Goal: Transaction & Acquisition: Purchase product/service

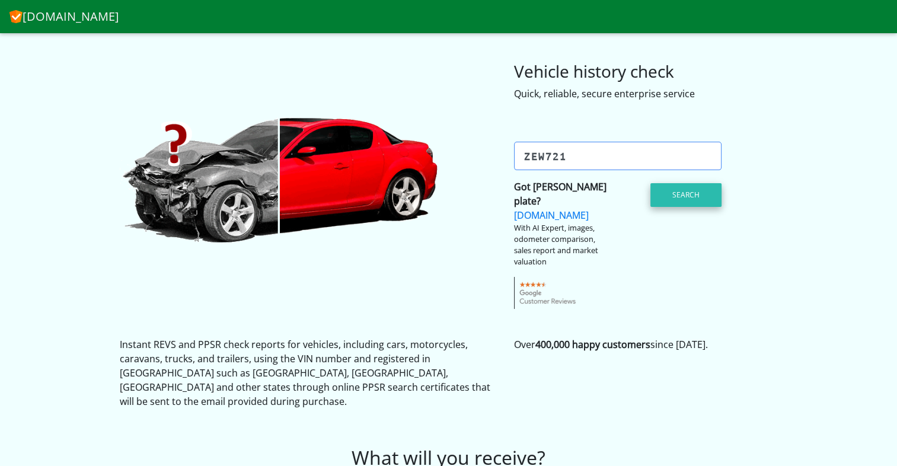
type input "zew721"
click at [673, 202] on button "Search" at bounding box center [685, 195] width 71 height 24
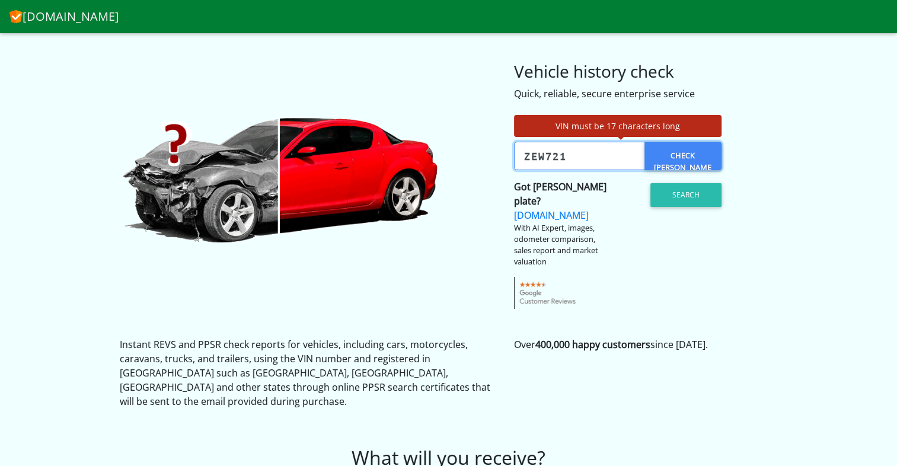
drag, startPoint x: 573, startPoint y: 157, endPoint x: 503, endPoint y: 146, distance: 70.9
click at [503, 146] on div "VIN must be 17 characters long Enter VIN or Check Rego Check Rego? zew721 Got r…" at bounding box center [449, 205] width 676 height 208
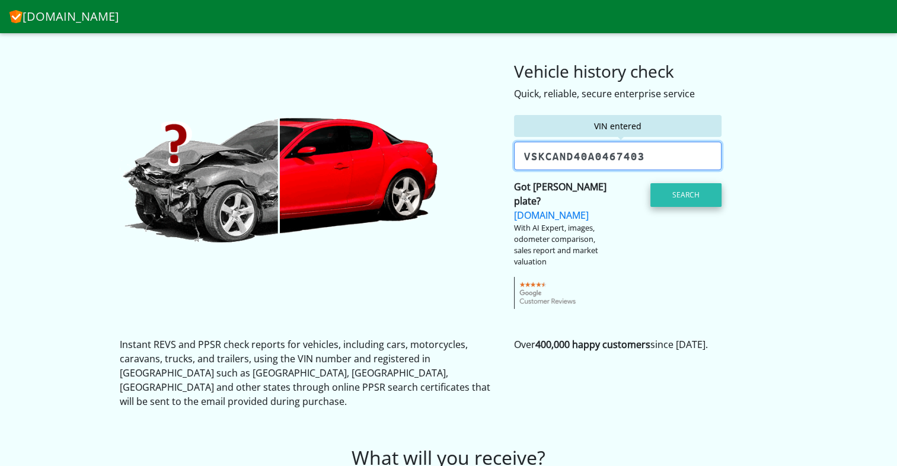
type input "Vskcand40a0467403"
click at [670, 198] on button "Search" at bounding box center [685, 195] width 71 height 24
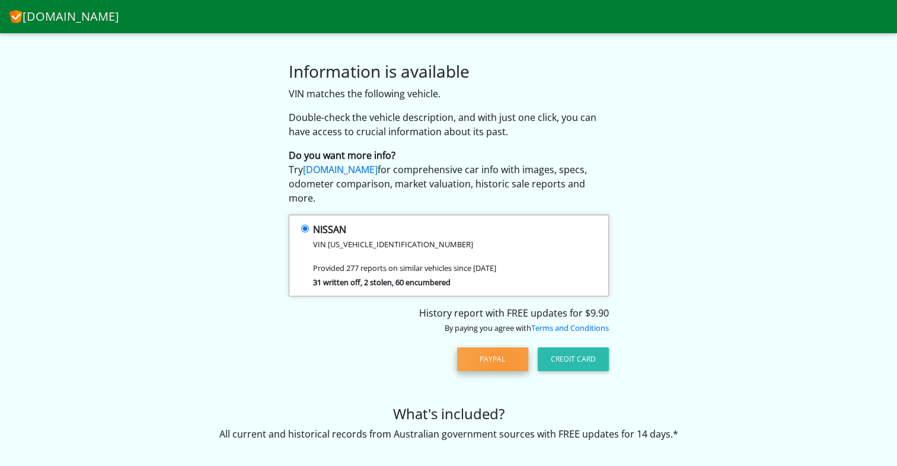
click at [504, 349] on button "PayPal" at bounding box center [492, 359] width 71 height 24
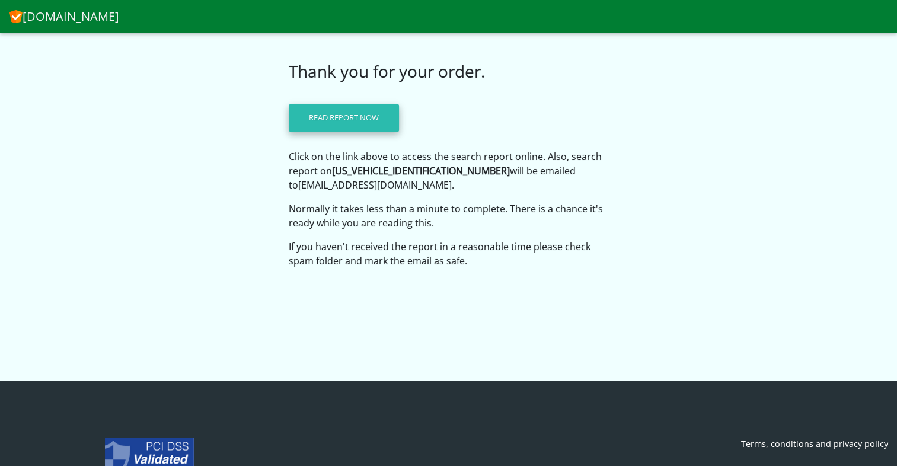
click at [369, 117] on link "Read report now" at bounding box center [344, 117] width 110 height 27
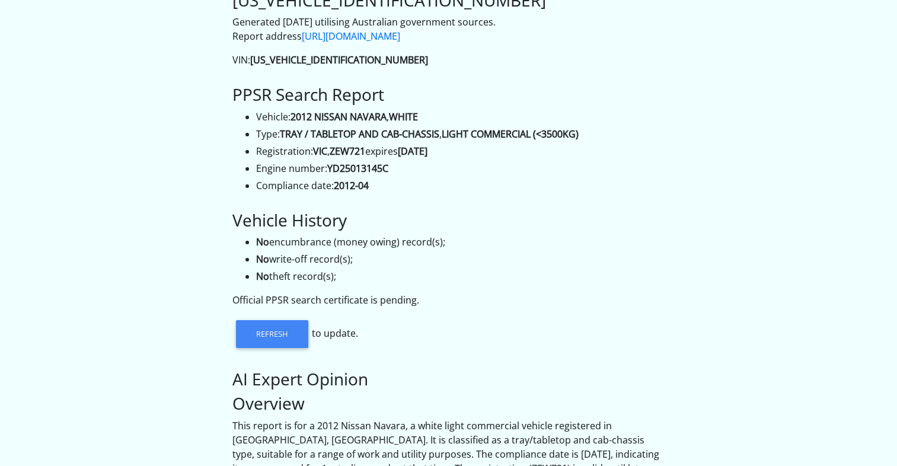
scroll to position [90, 0]
